Goal: Task Accomplishment & Management: Complete application form

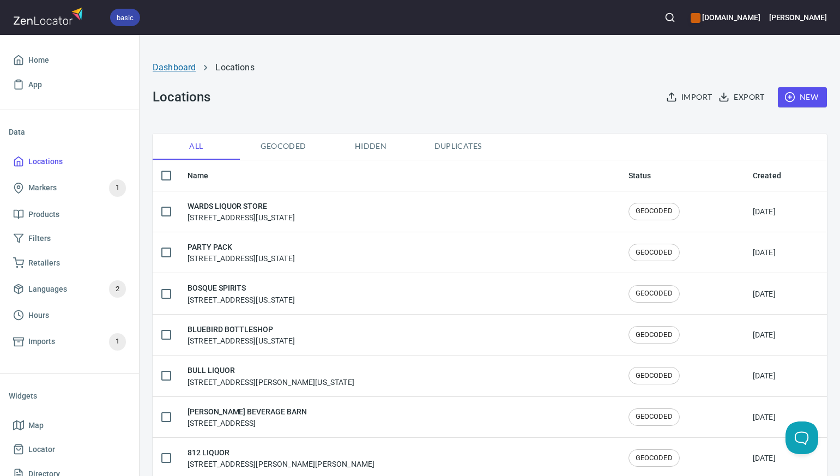
click at [177, 68] on link "Dashboard" at bounding box center [174, 67] width 43 height 10
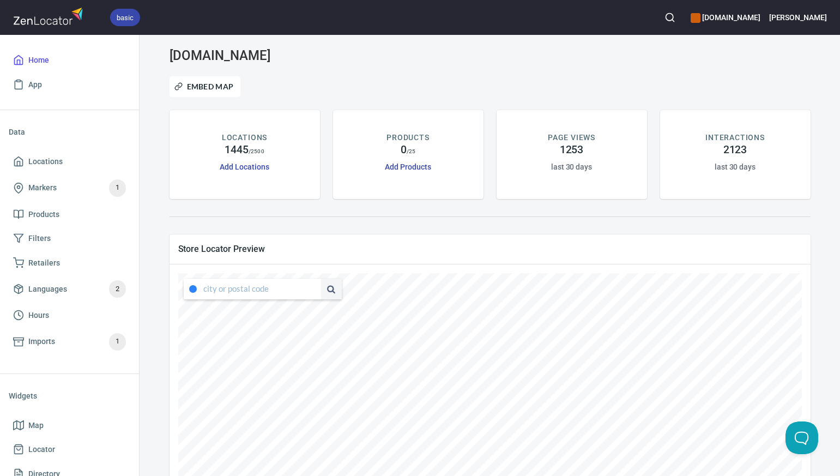
type input "[STREET_ADDRESS][US_STATE]"
drag, startPoint x: 203, startPoint y: 289, endPoint x: 338, endPoint y: 286, distance: 134.6
click at [338, 286] on div "[STREET_ADDRESS][US_STATE]" at bounding box center [279, 288] width 191 height 21
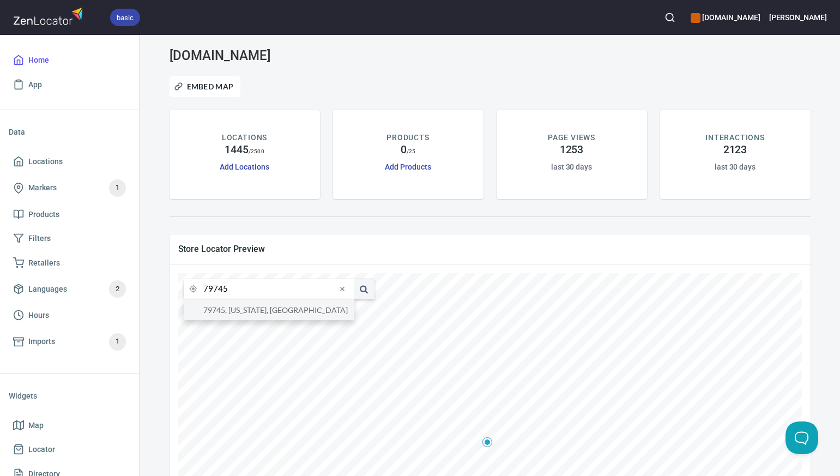
click at [313, 310] on li "79745, [US_STATE], [GEOGRAPHIC_DATA]" at bounding box center [269, 310] width 170 height 20
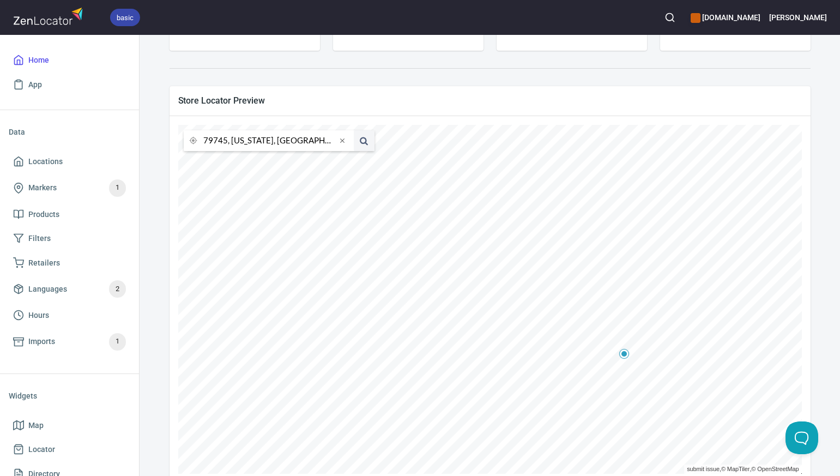
scroll to position [145, 0]
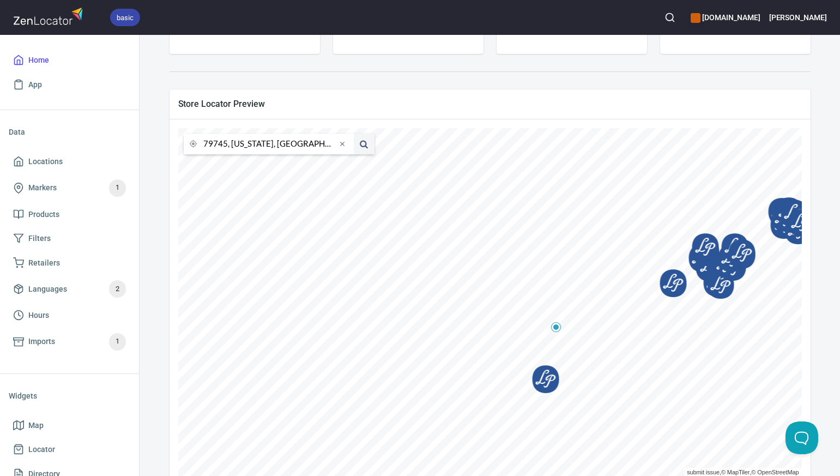
click at [226, 147] on input "79745, [US_STATE], [GEOGRAPHIC_DATA]" at bounding box center [269, 143] width 133 height 21
click at [230, 166] on li "79109, [GEOGRAPHIC_DATA], [US_STATE], [GEOGRAPHIC_DATA]" at bounding box center [269, 165] width 170 height 20
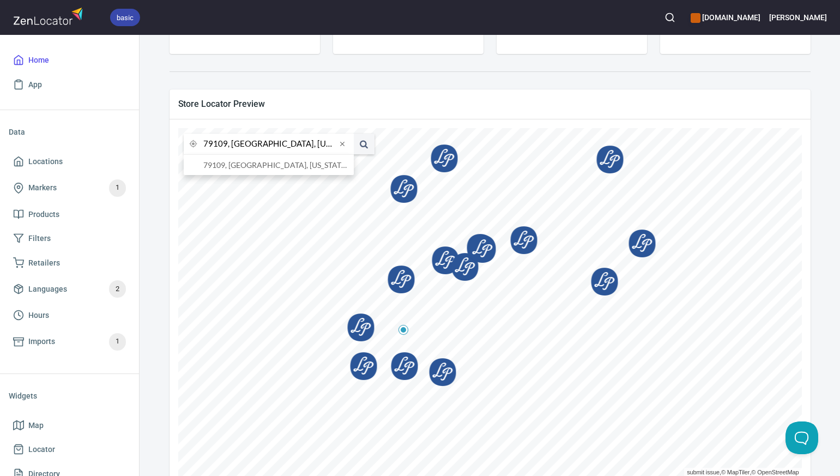
click at [226, 144] on input "79109, [GEOGRAPHIC_DATA], [US_STATE], [GEOGRAPHIC_DATA]" at bounding box center [269, 143] width 133 height 21
click at [232, 163] on li "80218, [GEOGRAPHIC_DATA], [US_STATE], [GEOGRAPHIC_DATA]" at bounding box center [269, 165] width 170 height 20
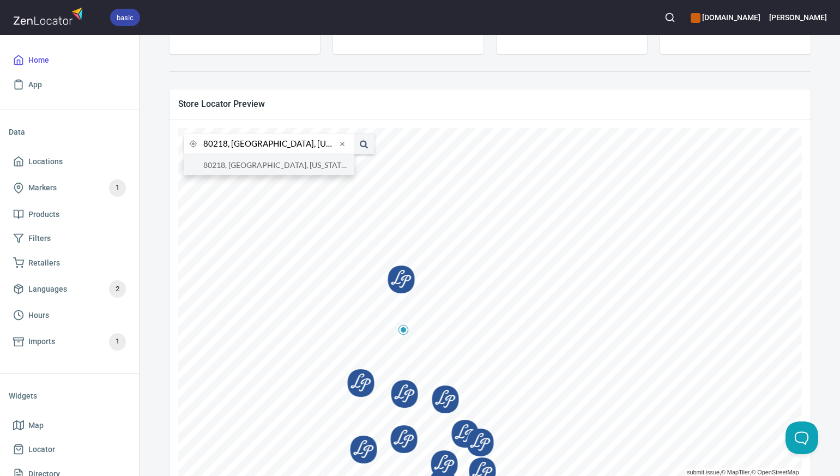
type input "80218, [GEOGRAPHIC_DATA], [US_STATE], [GEOGRAPHIC_DATA]"
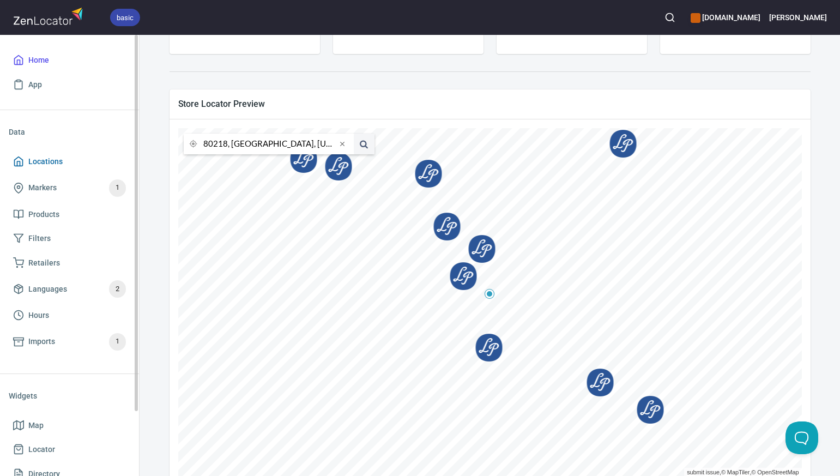
click at [68, 160] on span "Locations" at bounding box center [69, 162] width 113 height 14
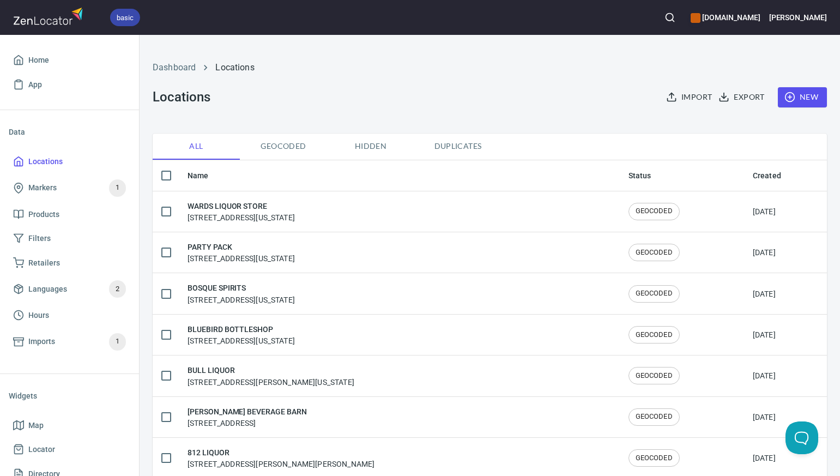
click at [811, 93] on span "New" at bounding box center [802, 97] width 32 height 14
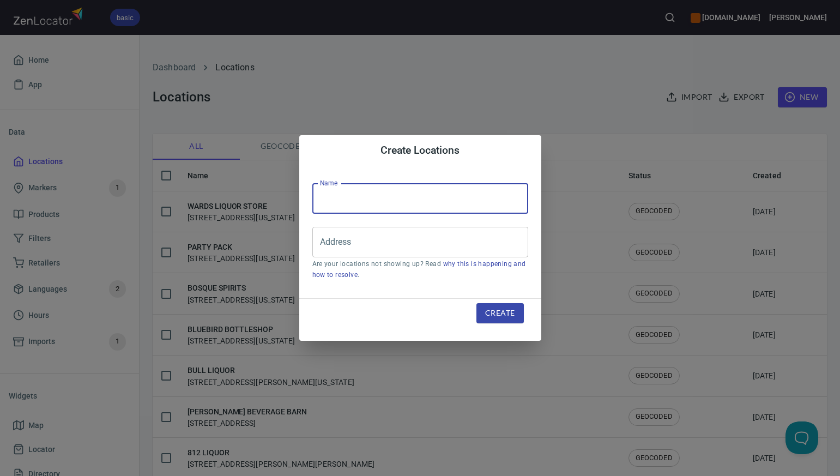
click at [330, 194] on input "text" at bounding box center [420, 198] width 216 height 31
paste input "TWISTED TOPS LIQUOR & BEER INC"
type input "TWISTED TOPS LIQUOR & BEER INC"
click at [327, 243] on input "Address" at bounding box center [412, 242] width 190 height 21
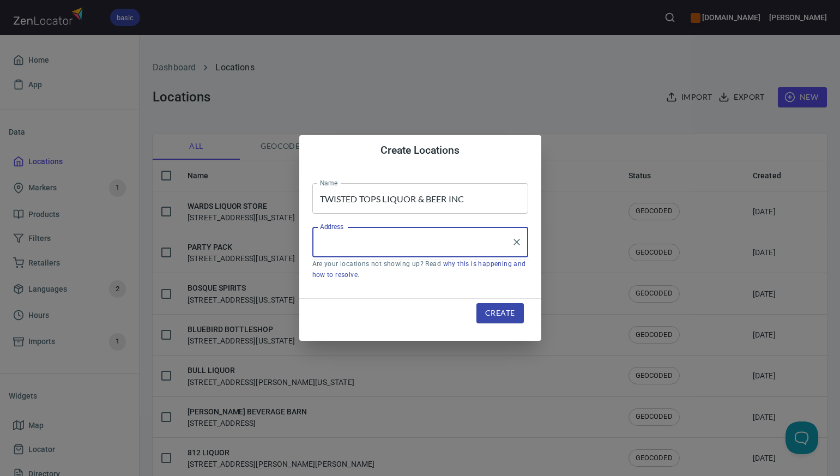
paste input "[STREET_ADDRESS][PERSON_NAME]"
click at [418, 241] on input "[STREET_ADDRESS][PERSON_NAME]" at bounding box center [412, 242] width 190 height 21
click at [370, 245] on input "[STREET_ADDRESS][PERSON_NAME]" at bounding box center [412, 242] width 190 height 21
click at [400, 245] on input "[STREET_ADDRESS][PERSON_NAME]" at bounding box center [412, 242] width 190 height 21
click at [364, 241] on input "[STREET_ADDRESS][PERSON_NAME]" at bounding box center [412, 242] width 190 height 21
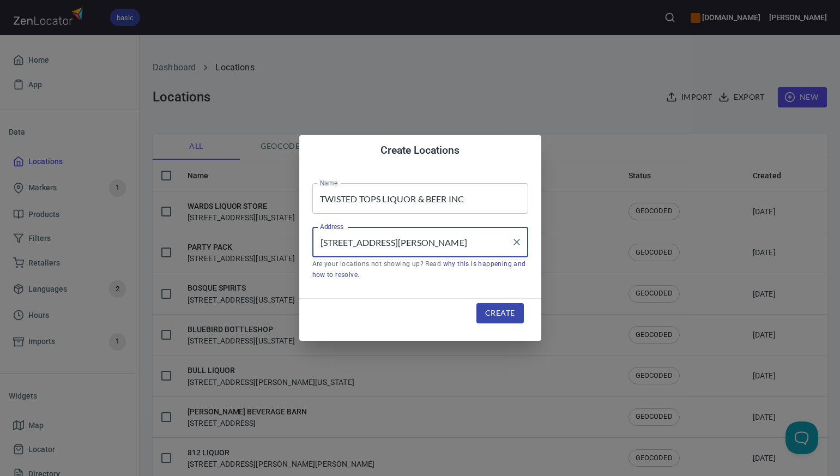
type input "[STREET_ADDRESS][PERSON_NAME]"
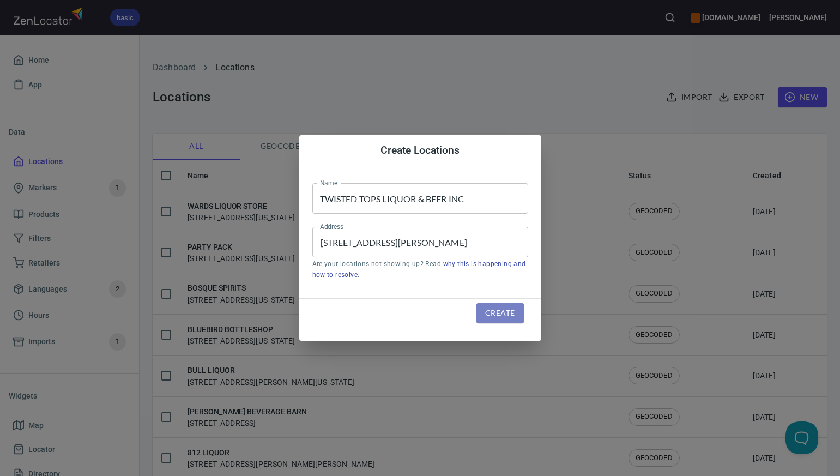
click at [494, 315] on span "Create" at bounding box center [499, 313] width 29 height 14
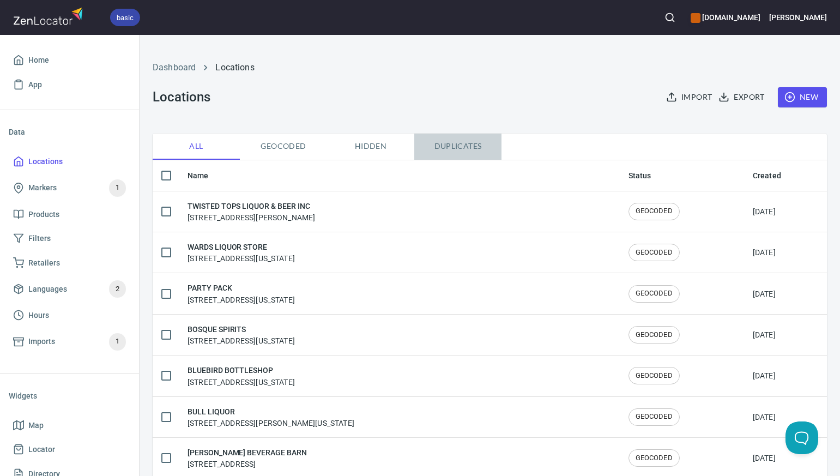
click at [455, 147] on span "Duplicates" at bounding box center [458, 146] width 74 height 14
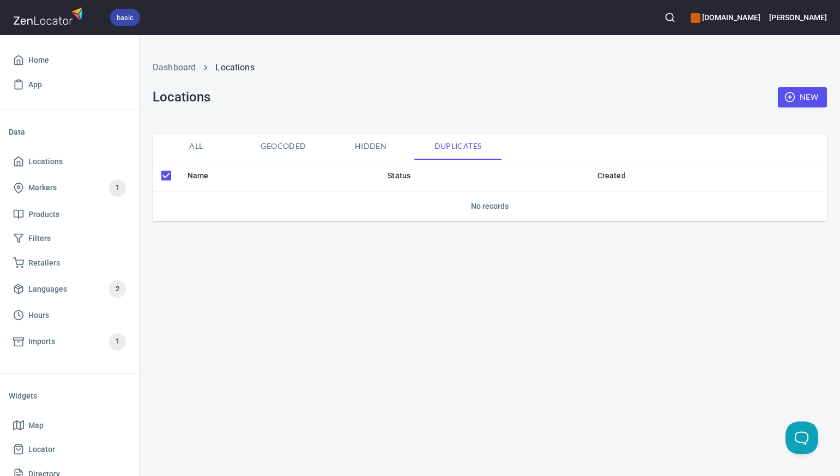
checkbox input "false"
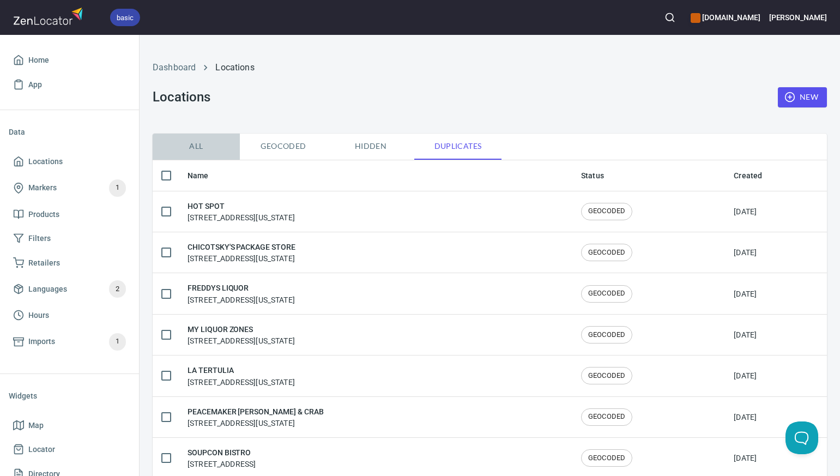
click at [197, 144] on span "All" at bounding box center [196, 146] width 74 height 14
